Goal: Task Accomplishment & Management: Manage account settings

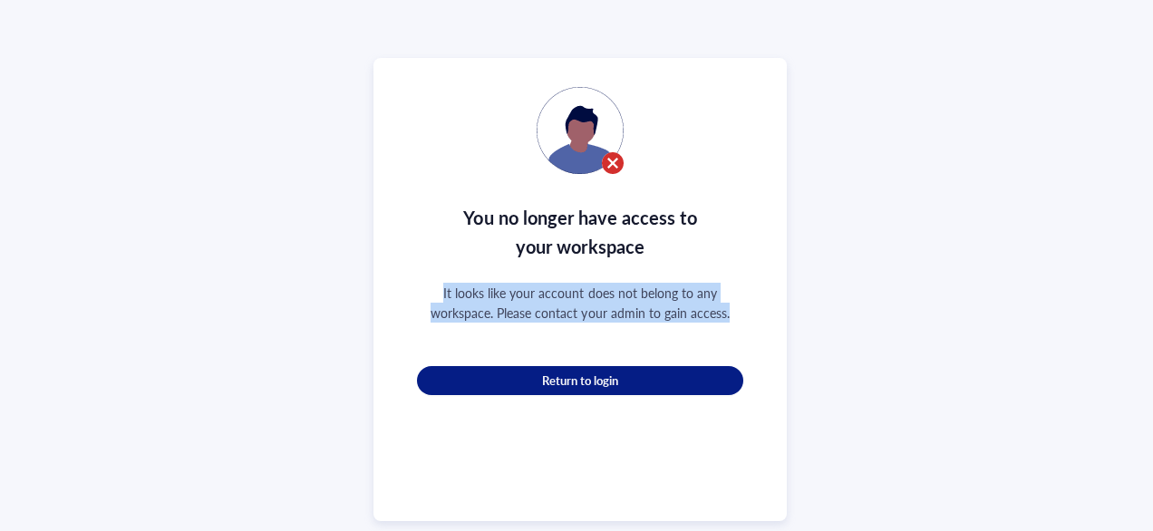
drag, startPoint x: 763, startPoint y: 305, endPoint x: 409, endPoint y: 275, distance: 355.6
click at [409, 275] on div "You no longer have access to your workspace It looks like your account does not…" at bounding box center [579, 289] width 413 height 463
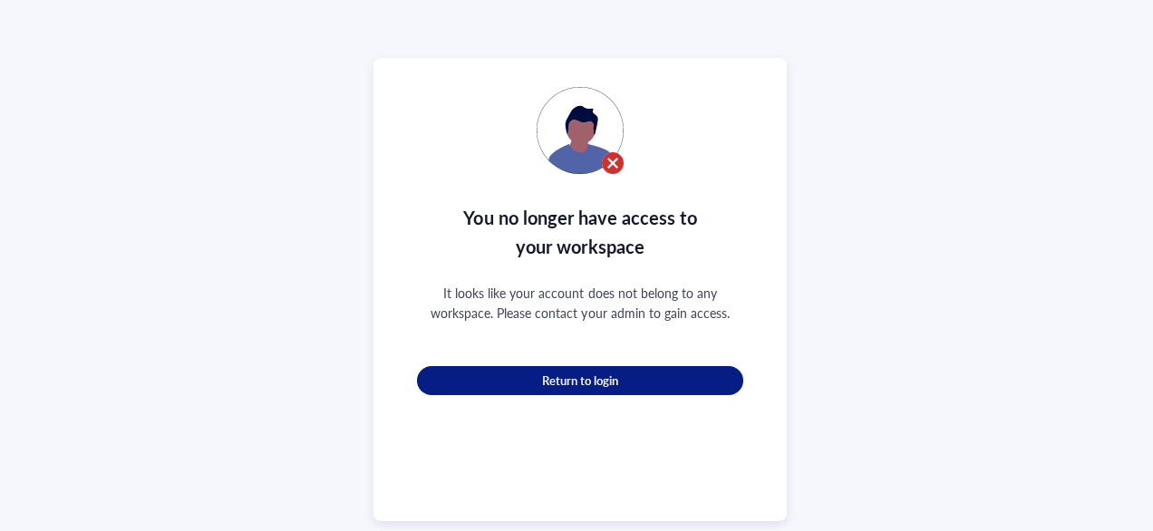
click at [629, 130] on div "You no longer have access to your workspace It looks like your account does not…" at bounding box center [580, 282] width 326 height 391
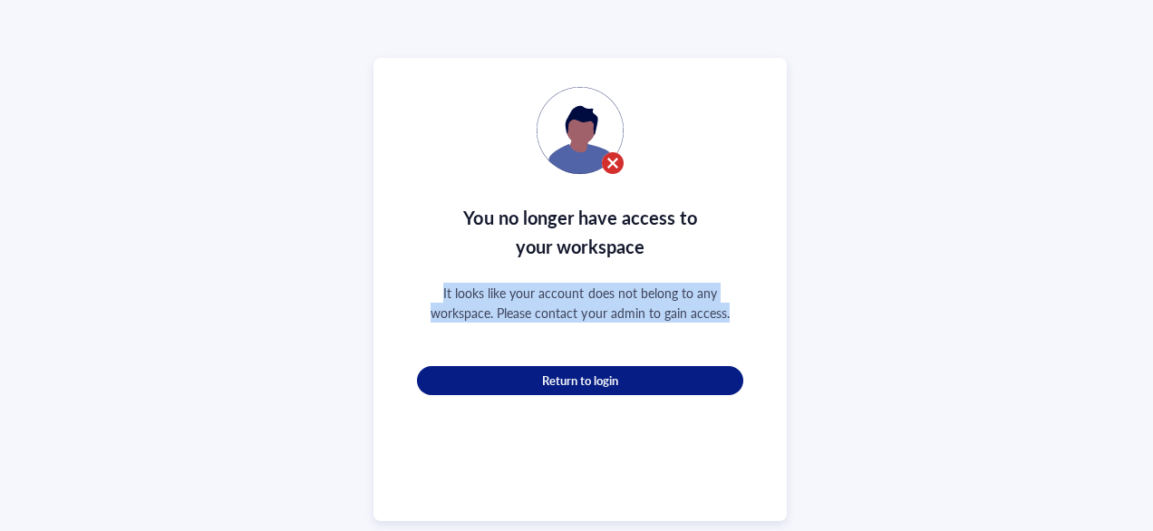
drag, startPoint x: 733, startPoint y: 314, endPoint x: 426, endPoint y: 272, distance: 310.1
click at [426, 272] on div "You no longer have access to your workspace It looks like your account does not…" at bounding box center [580, 282] width 326 height 391
drag, startPoint x: 426, startPoint y: 272, endPoint x: 579, endPoint y: 294, distance: 154.7
click at [579, 294] on div "It looks like your account does not belong to any workspace. Please contact you…" at bounding box center [580, 303] width 326 height 40
click at [555, 295] on div "It looks like your account does not belong to any workspace. Please contact you…" at bounding box center [580, 303] width 326 height 40
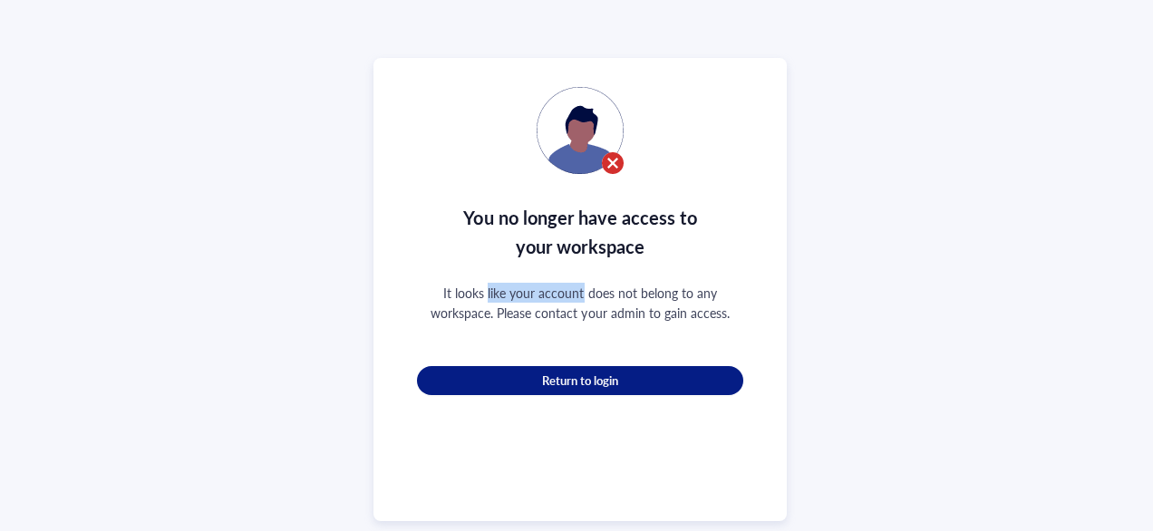
drag, startPoint x: 555, startPoint y: 295, endPoint x: 496, endPoint y: 282, distance: 60.5
click at [496, 283] on div "It looks like your account does not belong to any workspace. Please contact you…" at bounding box center [580, 303] width 326 height 40
click at [825, 357] on div "You no longer have access to your workspace It looks like your account does not…" at bounding box center [580, 289] width 1160 height 579
